Goal: Navigation & Orientation: Find specific page/section

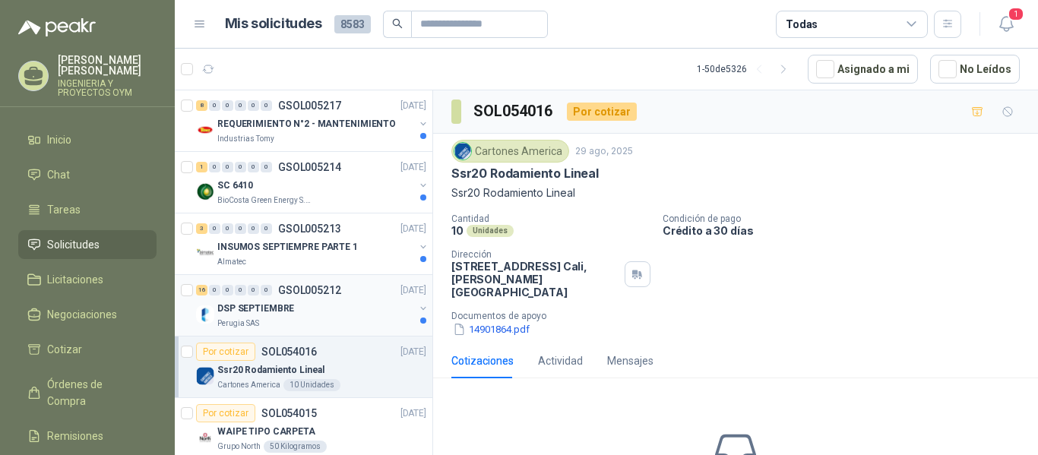
click at [285, 314] on p "DSP SEPTIEMBRE" at bounding box center [255, 309] width 77 height 14
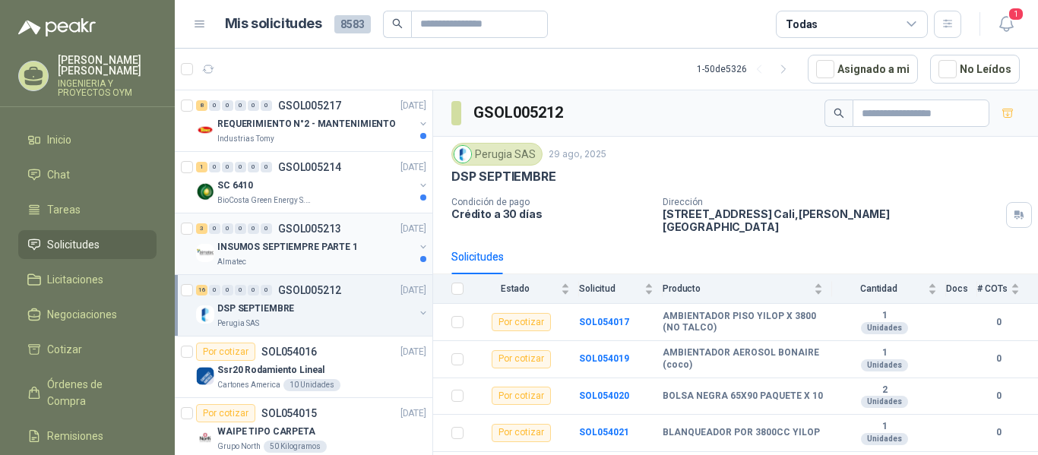
click at [309, 241] on p "INSUMOS SEPTIEMPRE PARTE 1" at bounding box center [287, 247] width 141 height 14
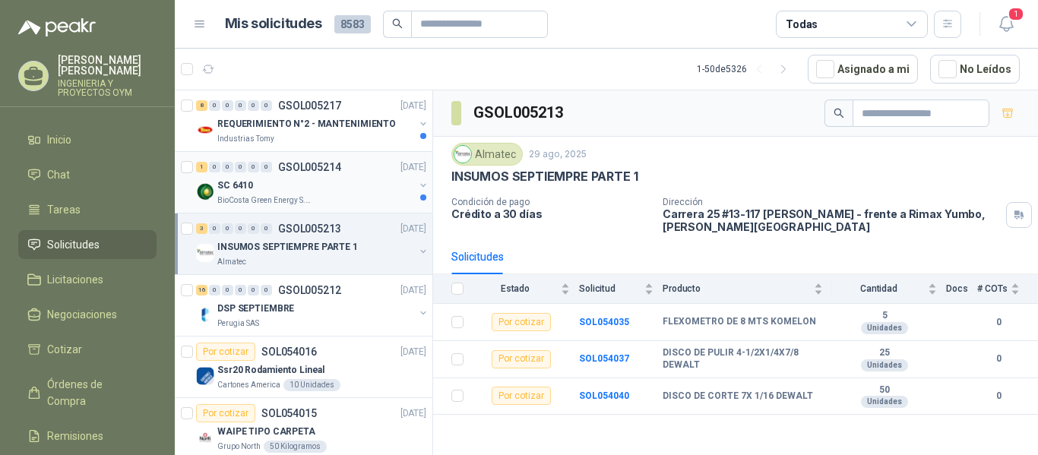
click at [312, 184] on div "SC 6410" at bounding box center [315, 185] width 197 height 18
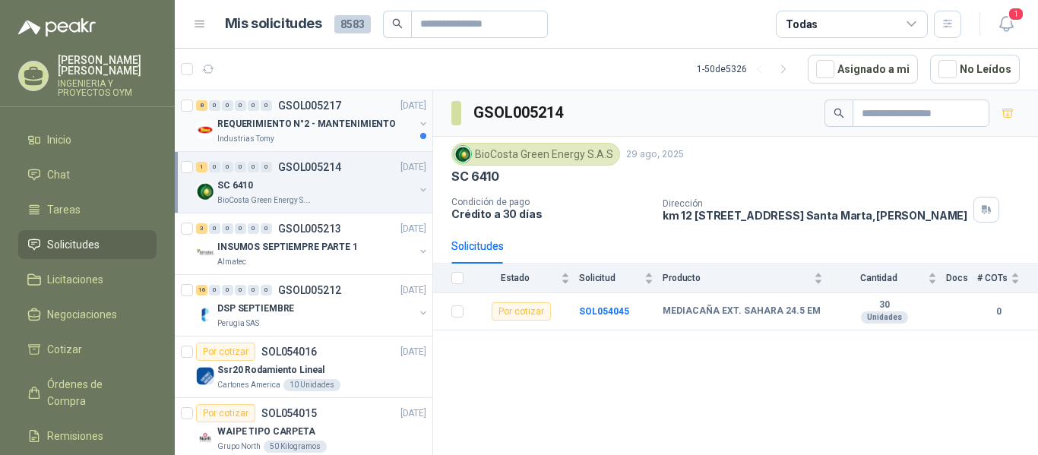
click at [320, 140] on div "Industrias Tomy" at bounding box center [315, 139] width 197 height 12
